Goal: Task Accomplishment & Management: Manage account settings

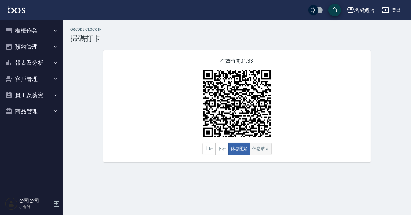
click at [267, 151] on button "休息結束" at bounding box center [261, 149] width 22 height 12
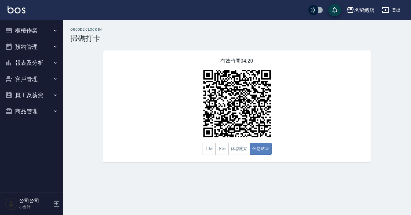
click at [250, 144] on button "休息結束" at bounding box center [261, 149] width 22 height 12
click at [248, 145] on button "休息開始" at bounding box center [239, 149] width 22 height 12
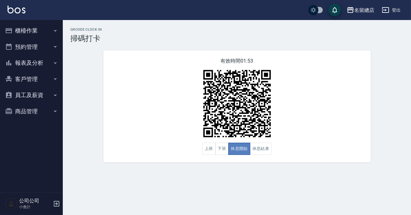
click at [237, 151] on button "休息開始" at bounding box center [239, 149] width 22 height 12
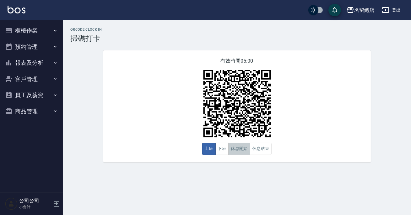
click at [236, 145] on button "休息開始" at bounding box center [239, 149] width 22 height 12
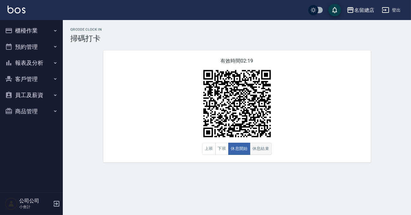
click at [260, 151] on button "休息結束" at bounding box center [261, 149] width 22 height 12
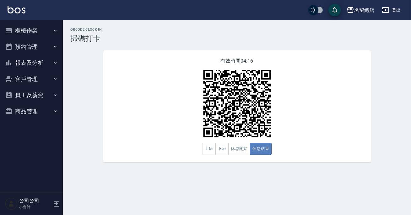
drag, startPoint x: 260, startPoint y: 151, endPoint x: 251, endPoint y: 154, distance: 9.8
click at [255, 153] on button "休息結束" at bounding box center [261, 149] width 22 height 12
click at [243, 151] on button "休息開始" at bounding box center [239, 149] width 22 height 12
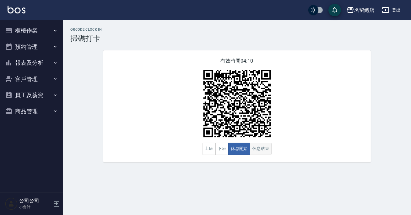
click at [254, 147] on button "休息結束" at bounding box center [261, 149] width 22 height 12
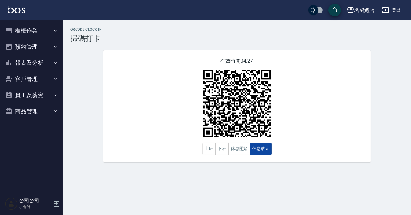
click at [259, 149] on button "休息結束" at bounding box center [261, 149] width 22 height 12
click at [243, 149] on button "休息開始" at bounding box center [239, 149] width 22 height 12
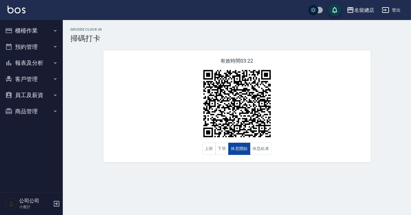
click at [243, 149] on button "休息開始" at bounding box center [239, 149] width 22 height 12
click at [256, 148] on button "休息結束" at bounding box center [261, 149] width 22 height 12
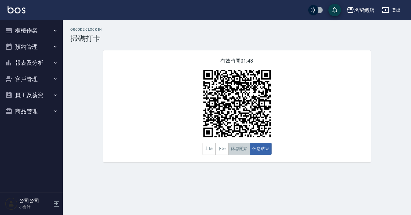
drag, startPoint x: 248, startPoint y: 146, endPoint x: 244, endPoint y: 156, distance: 10.9
click at [248, 147] on button "休息開始" at bounding box center [239, 149] width 22 height 12
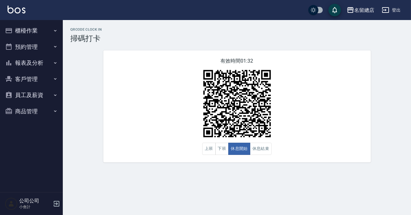
click at [244, 156] on div "有效時間 01:32 上班 下班 休息開始 休息結束" at bounding box center [236, 106] width 267 height 112
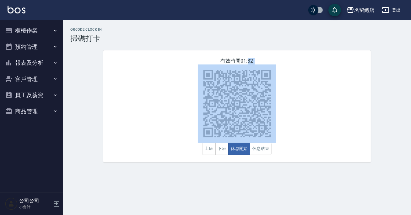
click at [244, 156] on div "有效時間 01:32 上班 下班 休息開始 休息結束" at bounding box center [236, 106] width 267 height 112
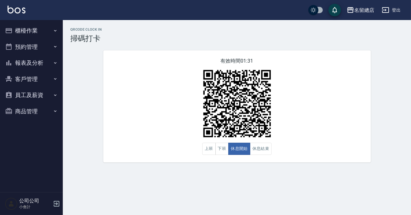
click at [255, 157] on div "有效時間 01:31 上班 下班 休息開始 休息結束" at bounding box center [236, 106] width 267 height 112
click at [255, 150] on button "休息結束" at bounding box center [261, 149] width 22 height 12
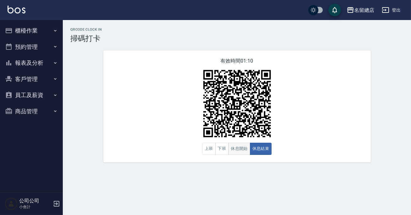
click at [230, 150] on button "休息開始" at bounding box center [239, 149] width 22 height 12
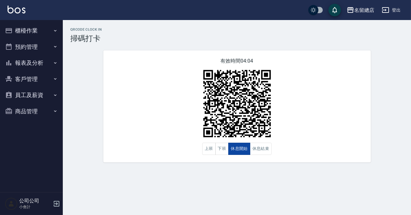
click at [237, 155] on button "休息開始" at bounding box center [239, 149] width 22 height 12
click at [266, 150] on button "休息結束" at bounding box center [261, 149] width 22 height 12
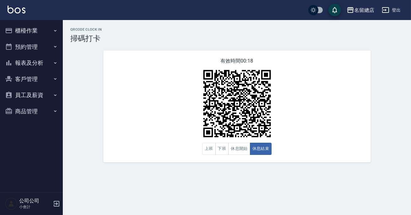
click at [36, 61] on button "報表及分析" at bounding box center [32, 63] width 58 height 16
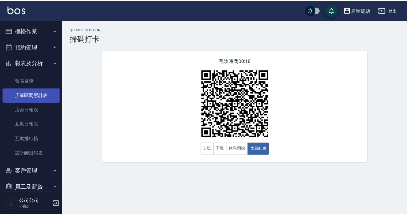
scroll to position [26, 0]
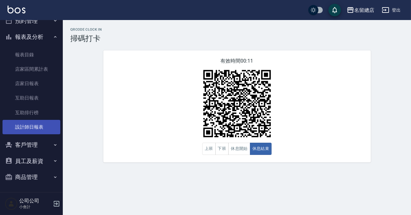
click at [32, 127] on link "設計師日報表" at bounding box center [32, 127] width 58 height 14
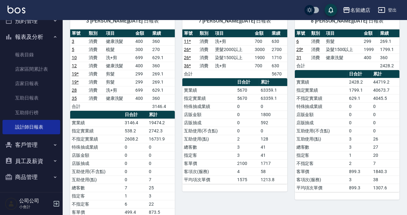
scroll to position [28, 0]
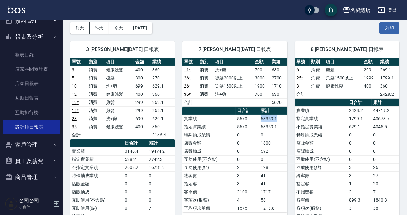
drag, startPoint x: 260, startPoint y: 121, endPoint x: 276, endPoint y: 117, distance: 17.1
click at [276, 117] on tr "實業績 5670 63359.1" at bounding box center [235, 119] width 105 height 8
click at [279, 118] on td "63359.1" at bounding box center [273, 119] width 28 height 8
drag, startPoint x: 260, startPoint y: 119, endPoint x: 278, endPoint y: 116, distance: 17.7
click at [278, 116] on tr "實業績 5670 63359.1" at bounding box center [235, 119] width 105 height 8
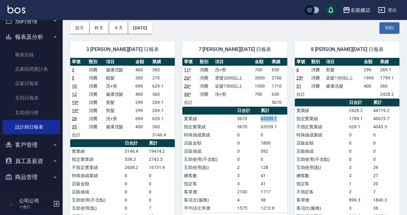
click at [285, 115] on td "63359.1" at bounding box center [273, 119] width 28 height 8
drag, startPoint x: 261, startPoint y: 119, endPoint x: 269, endPoint y: 118, distance: 8.6
click at [269, 118] on td "63359.1" at bounding box center [273, 119] width 28 height 8
click at [283, 115] on td "63359.1" at bounding box center [273, 119] width 28 height 8
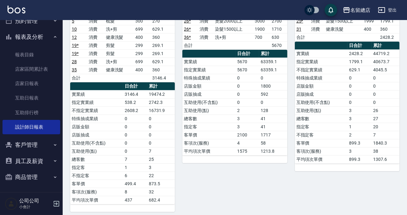
scroll to position [0, 0]
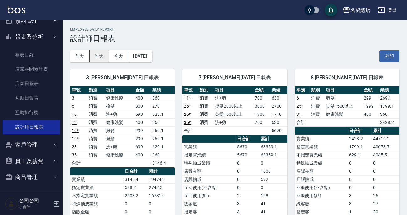
click at [99, 56] on button "昨天" at bounding box center [99, 56] width 19 height 12
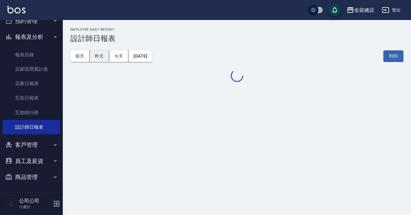
click at [99, 56] on button "昨天" at bounding box center [99, 56] width 19 height 12
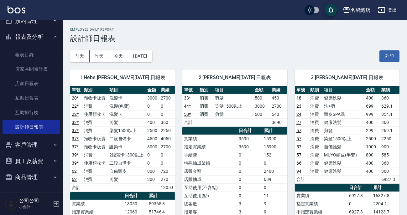
click at [148, 98] on td "3000" at bounding box center [152, 98] width 13 height 8
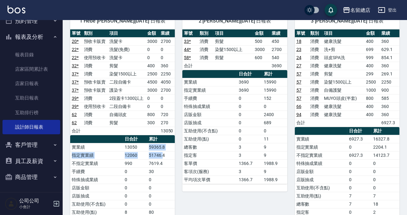
drag, startPoint x: 148, startPoint y: 147, endPoint x: 162, endPoint y: 150, distance: 14.2
click at [162, 150] on tbody "實業績 13050 59365.8 指定實業績 12060 51746.4 不指定實業績 990 7619.4 手續費 0 30 特殊抽成業績 0 0 店販金…" at bounding box center [122, 204] width 105 height 122
click at [166, 158] on td "51746.4" at bounding box center [161, 155] width 28 height 8
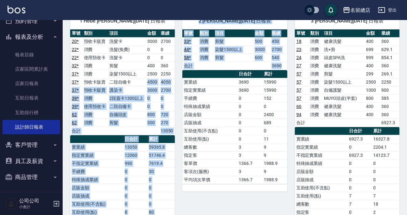
drag, startPoint x: 148, startPoint y: 82, endPoint x: 175, endPoint y: 88, distance: 27.7
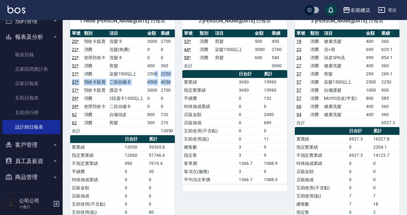
drag, startPoint x: 156, startPoint y: 75, endPoint x: 169, endPoint y: 82, distance: 15.3
click at [169, 82] on tbody "20 * 預收卡販賣 洗髮卡 3000 2700 22 * 消費 洗髮(免費) 0 0 22 * 使用預收卡 洗髮卡 0 0 32 * 消費 剪髮 400 3…" at bounding box center [122, 86] width 105 height 98
click at [178, 125] on div "2 Vivi 陳惠如 09/06/2025 日報表 單號 類別 項目 金額 業績 33 * 消費 剪髮 500 450 44 * 消費 染髮1500以上 30…" at bounding box center [231, 139] width 112 height 268
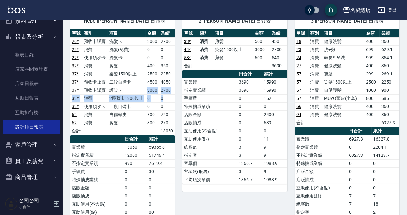
drag, startPoint x: 140, startPoint y: 90, endPoint x: 164, endPoint y: 96, distance: 25.2
click at [164, 96] on tbody "20 * 預收卡販賣 洗髮卡 3000 2700 22 * 消費 洗髮(免費) 0 0 22 * 使用預收卡 洗髮卡 0 0 32 * 消費 剪髮 400 3…" at bounding box center [122, 86] width 105 height 98
click at [167, 97] on td "0" at bounding box center [167, 98] width 16 height 8
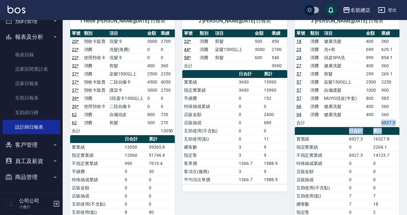
drag, startPoint x: 379, startPoint y: 123, endPoint x: 395, endPoint y: 126, distance: 16.4
click at [395, 126] on div "單號 類別 項目 金額 業績 18 消費 健康洗髮 400 360 23 消費 洗+剪 699 629.1 24 消費 頭皮SPA洗 999 854.1 27…" at bounding box center [347, 139] width 105 height 220
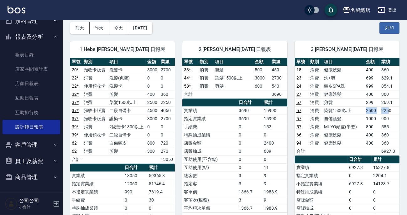
drag, startPoint x: 368, startPoint y: 109, endPoint x: 390, endPoint y: 114, distance: 22.9
click at [390, 114] on tr "57 消費 染髮1500以上 2500 2250" at bounding box center [347, 111] width 105 height 8
drag, startPoint x: 364, startPoint y: 117, endPoint x: 392, endPoint y: 121, distance: 28.2
click at [392, 121] on tr "57 消費 自備護髮 1000 900" at bounding box center [347, 119] width 105 height 8
click at [82, 29] on button "前天" at bounding box center [79, 28] width 19 height 12
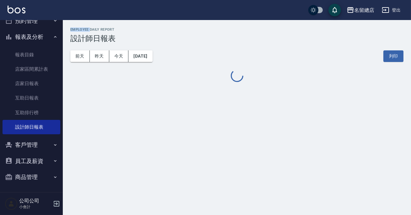
click at [82, 29] on h2 "Employee Daily Report" at bounding box center [236, 30] width 333 height 4
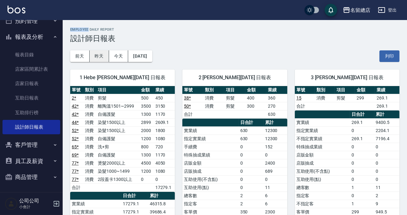
click at [98, 52] on button "昨天" at bounding box center [99, 56] width 19 height 12
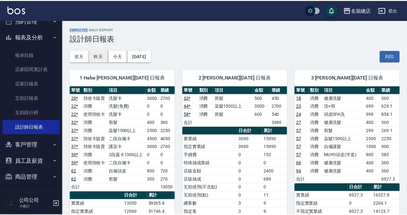
scroll to position [285, 0]
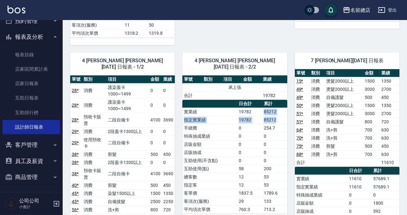
drag, startPoint x: 265, startPoint y: 106, endPoint x: 277, endPoint y: 110, distance: 12.3
click at [277, 110] on tbody "實業績 19782 85212 指定實業績 19782 85212 手續費 0 254.7 特殊抽成業績 0 0 店販金額 0 0 店販抽成 0 0 互助使用…" at bounding box center [235, 161] width 105 height 106
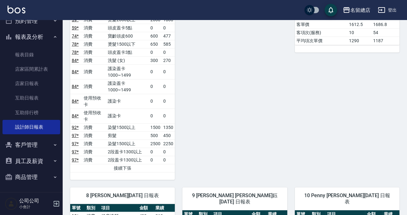
scroll to position [570, 0]
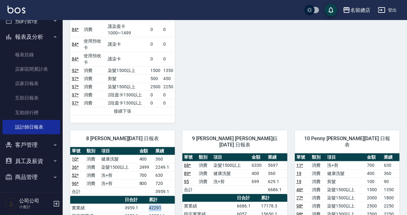
drag, startPoint x: 149, startPoint y: 128, endPoint x: 164, endPoint y: 127, distance: 15.1
click at [164, 204] on td "42291" at bounding box center [161, 208] width 28 height 8
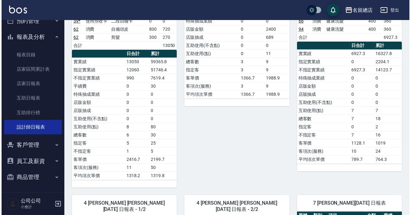
scroll to position [0, 0]
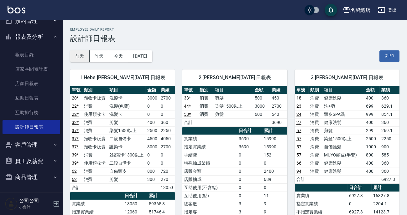
click at [78, 57] on button "前天" at bounding box center [79, 56] width 19 height 12
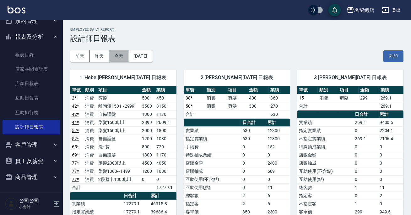
click at [114, 53] on button "今天" at bounding box center [118, 56] width 19 height 12
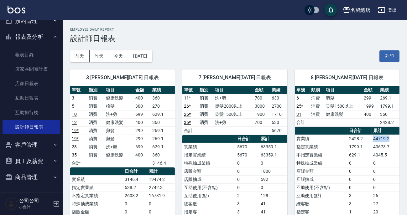
drag, startPoint x: 375, startPoint y: 139, endPoint x: 390, endPoint y: 141, distance: 15.0
click at [390, 141] on td "44719.2" at bounding box center [386, 139] width 28 height 8
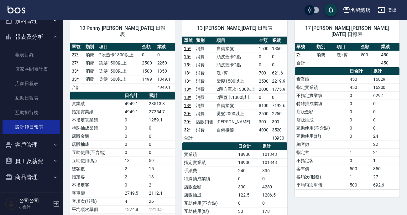
scroll to position [228, 0]
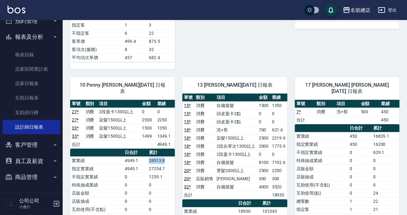
drag, startPoint x: 148, startPoint y: 154, endPoint x: 174, endPoint y: 155, distance: 26.1
click at [174, 157] on td "28513.8" at bounding box center [161, 161] width 28 height 8
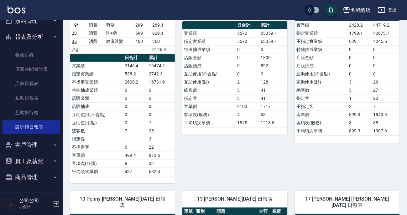
scroll to position [0, 0]
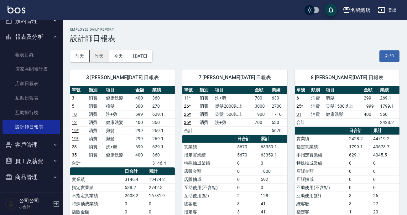
click at [96, 57] on button "昨天" at bounding box center [99, 56] width 19 height 12
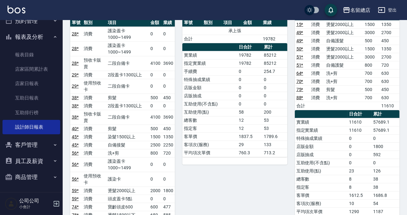
scroll to position [314, 0]
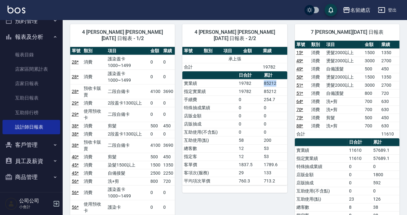
drag, startPoint x: 260, startPoint y: 75, endPoint x: 279, endPoint y: 77, distance: 18.6
click at [279, 79] on tr "實業績 19782 85212" at bounding box center [235, 83] width 105 height 8
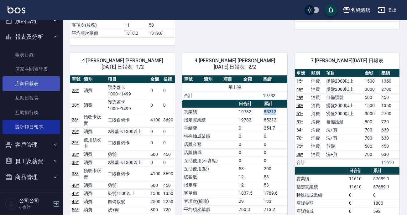
scroll to position [0, 0]
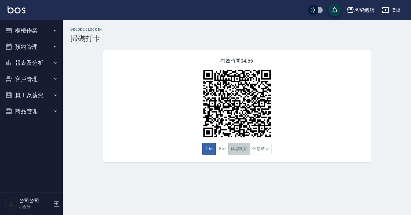
click at [240, 150] on button "休息開始" at bounding box center [239, 149] width 22 height 12
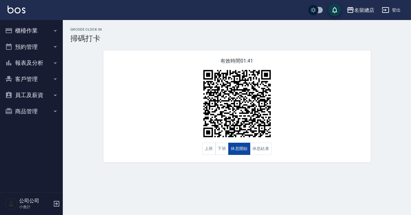
click at [245, 148] on button "休息開始" at bounding box center [239, 149] width 22 height 12
click at [254, 151] on button "休息結束" at bounding box center [261, 149] width 22 height 12
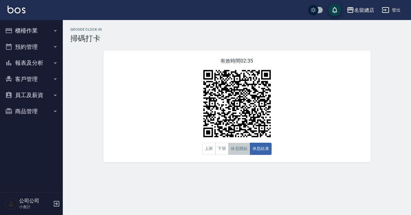
click at [235, 153] on button "休息開始" at bounding box center [239, 149] width 22 height 12
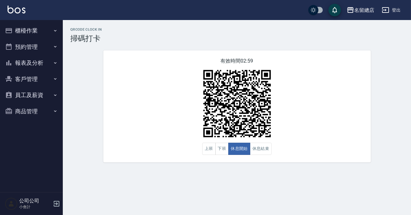
click at [321, 177] on div "QRcode Clock In 掃碼打卡 有效時間 02:59 上班 下班 休息開始 休息結束" at bounding box center [205, 107] width 411 height 215
click at [269, 155] on button "休息結束" at bounding box center [261, 149] width 22 height 12
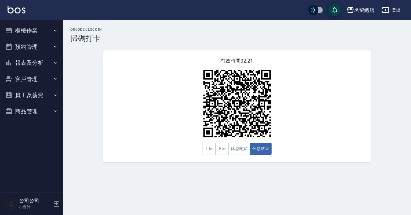
drag, startPoint x: 329, startPoint y: 172, endPoint x: 197, endPoint y: 137, distance: 136.5
click at [322, 172] on div "QRcode Clock In 掃碼打卡 有效時間 02:21 上班 下班 休息開始 休息結束" at bounding box center [205, 107] width 411 height 215
click at [240, 163] on div "QRcode Clock In 掃碼打卡 有效時間 02:20 上班 下班 休息開始 休息結束" at bounding box center [237, 95] width 348 height 150
click at [236, 151] on button "休息開始" at bounding box center [239, 149] width 22 height 12
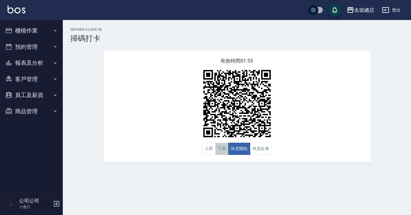
click at [220, 150] on button "下班" at bounding box center [221, 149] width 13 height 12
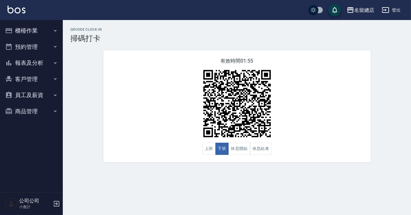
click at [216, 188] on div "QRcode Clock In 掃碼打卡 有效時間 01:55 上班 下班 休息開始 休息結束" at bounding box center [205, 107] width 411 height 215
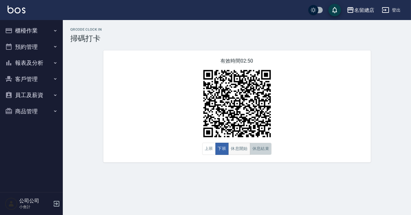
click at [249, 149] on div "上班 下班 休息開始 休息結束" at bounding box center [237, 149] width 70 height 12
click at [244, 151] on button "休息開始" at bounding box center [239, 149] width 22 height 12
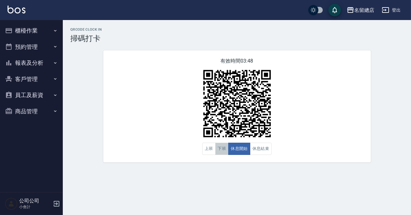
click at [221, 151] on button "下班" at bounding box center [221, 149] width 13 height 12
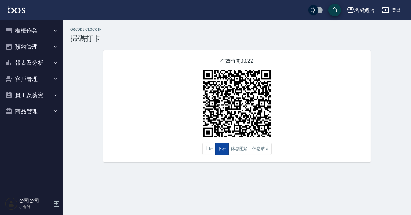
click at [221, 151] on button "下班" at bounding box center [221, 149] width 13 height 12
click at [254, 150] on button "休息結束" at bounding box center [261, 149] width 22 height 12
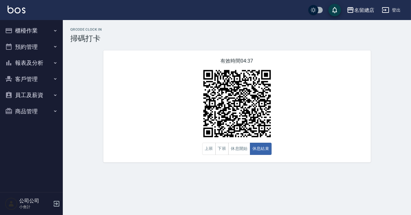
drag, startPoint x: 222, startPoint y: 156, endPoint x: 240, endPoint y: 151, distance: 17.8
click at [225, 156] on div "有效時間 04:37 上班 下班 休息開始 休息結束" at bounding box center [236, 106] width 267 height 112
click at [240, 151] on button "休息開始" at bounding box center [239, 149] width 22 height 12
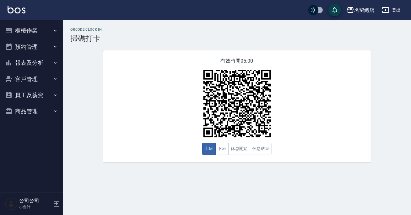
click at [241, 152] on button "休息開始" at bounding box center [239, 149] width 22 height 12
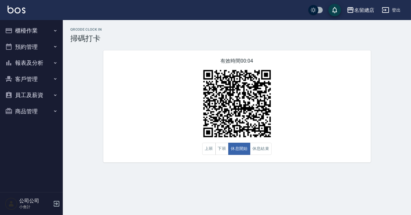
click at [264, 153] on div "上班 下班 休息開始 休息結束" at bounding box center [237, 149] width 70 height 12
click at [303, 150] on div "有效時間 00:04 上班 下班 休息開始 休息結束" at bounding box center [236, 106] width 267 height 112
click at [266, 152] on button "休息結束" at bounding box center [261, 149] width 22 height 12
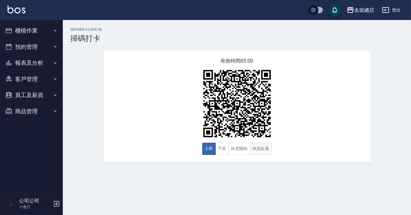
click at [267, 150] on button "休息結束" at bounding box center [261, 149] width 22 height 12
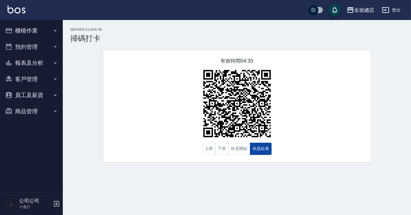
click at [260, 152] on button "休息結束" at bounding box center [261, 149] width 22 height 12
click at [236, 147] on button "休息開始" at bounding box center [239, 149] width 22 height 12
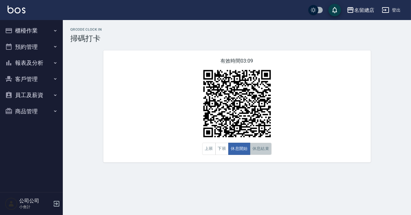
click at [257, 151] on button "休息結束" at bounding box center [261, 149] width 22 height 12
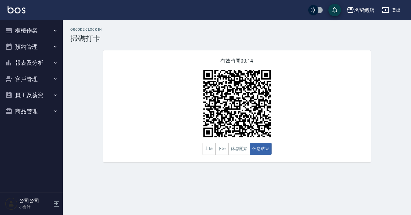
drag, startPoint x: 257, startPoint y: 152, endPoint x: 257, endPoint y: 156, distance: 4.1
click at [257, 156] on div "有效時間 00:14 上班 下班 休息開始 休息結束" at bounding box center [236, 106] width 267 height 112
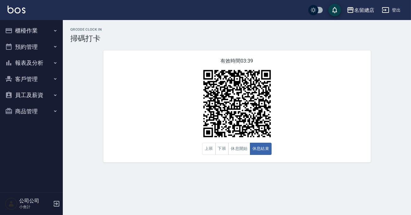
click at [279, 150] on div "有效時間 03:39 上班 下班 休息開始 休息結束" at bounding box center [236, 106] width 267 height 112
click at [223, 146] on button "下班" at bounding box center [221, 149] width 13 height 12
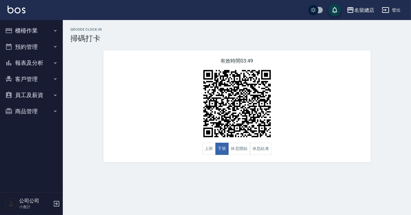
drag, startPoint x: 220, startPoint y: 132, endPoint x: 32, endPoint y: 60, distance: 201.0
click at [32, 60] on button "報表及分析" at bounding box center [32, 63] width 58 height 16
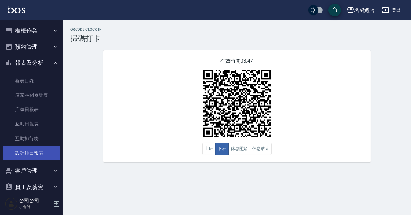
click at [34, 146] on link "設計師日報表" at bounding box center [32, 153] width 58 height 14
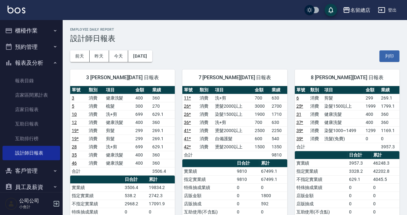
click at [215, 50] on div "[DATE] [DATE] [DATE] [DATE] 列印" at bounding box center [235, 56] width 330 height 27
click at [244, 60] on div "[DATE] [DATE] [DATE] [DATE] 列印" at bounding box center [235, 56] width 330 height 27
click at [320, 58] on div "[DATE] [DATE] [DATE] [DATE] 列印" at bounding box center [235, 56] width 330 height 27
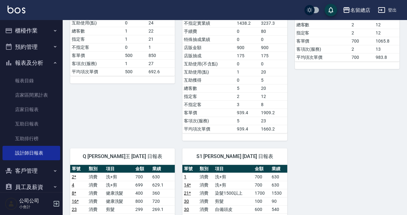
scroll to position [798, 0]
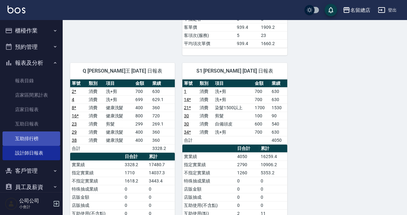
click at [32, 135] on link "互助排行榜" at bounding box center [32, 139] width 58 height 14
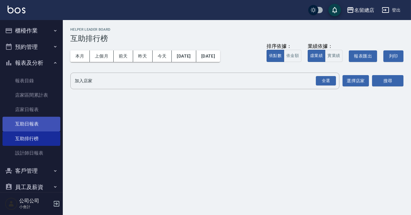
click at [32, 124] on link "互助日報表" at bounding box center [32, 124] width 58 height 14
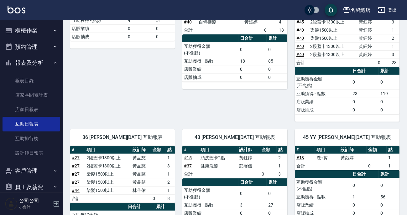
scroll to position [497, 0]
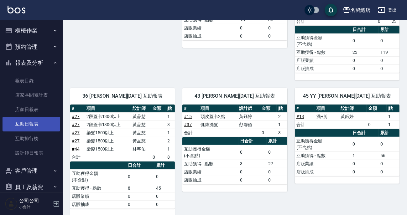
click at [41, 123] on link "互助日報表" at bounding box center [32, 124] width 58 height 14
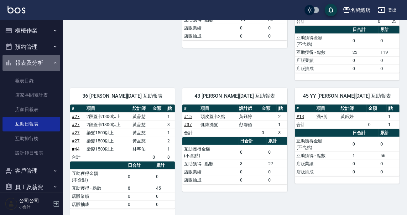
click at [33, 60] on button "報表及分析" at bounding box center [32, 63] width 58 height 16
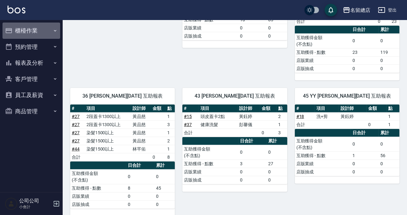
click at [28, 27] on button "櫃檯作業" at bounding box center [32, 31] width 58 height 16
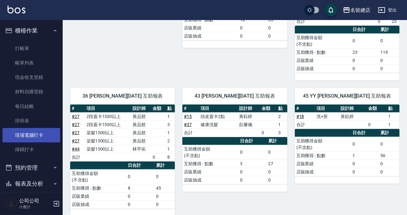
click at [27, 141] on link "現場電腦打卡" at bounding box center [32, 135] width 58 height 14
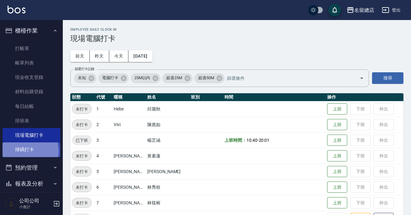
click at [27, 151] on link "掃碼打卡" at bounding box center [32, 150] width 58 height 14
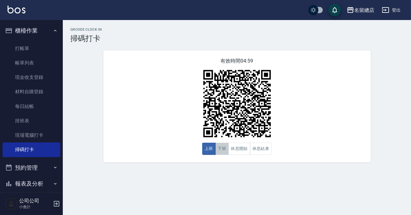
click at [217, 151] on button "下班" at bounding box center [221, 149] width 13 height 12
